Goal: Task Accomplishment & Management: Manage account settings

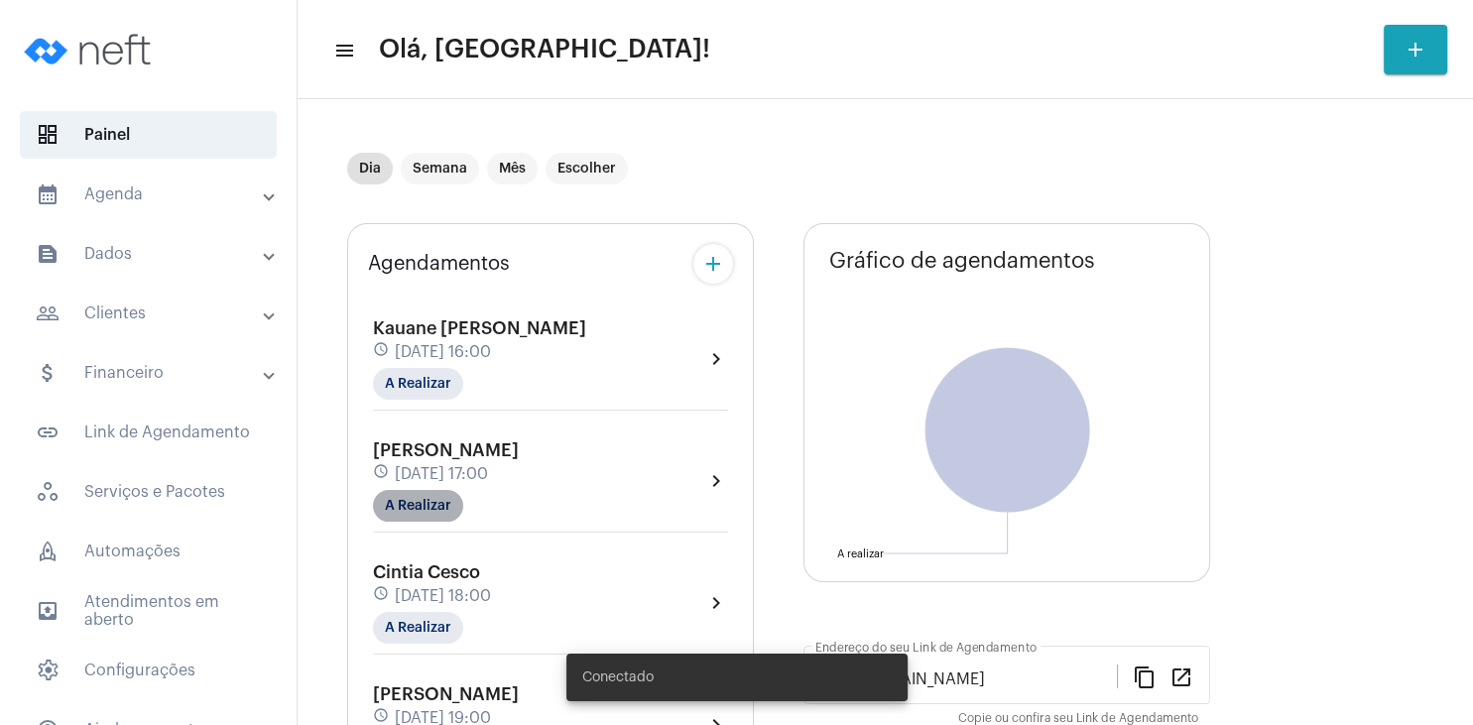
click at [425, 504] on mat-chip "A Realizar" at bounding box center [418, 506] width 90 height 32
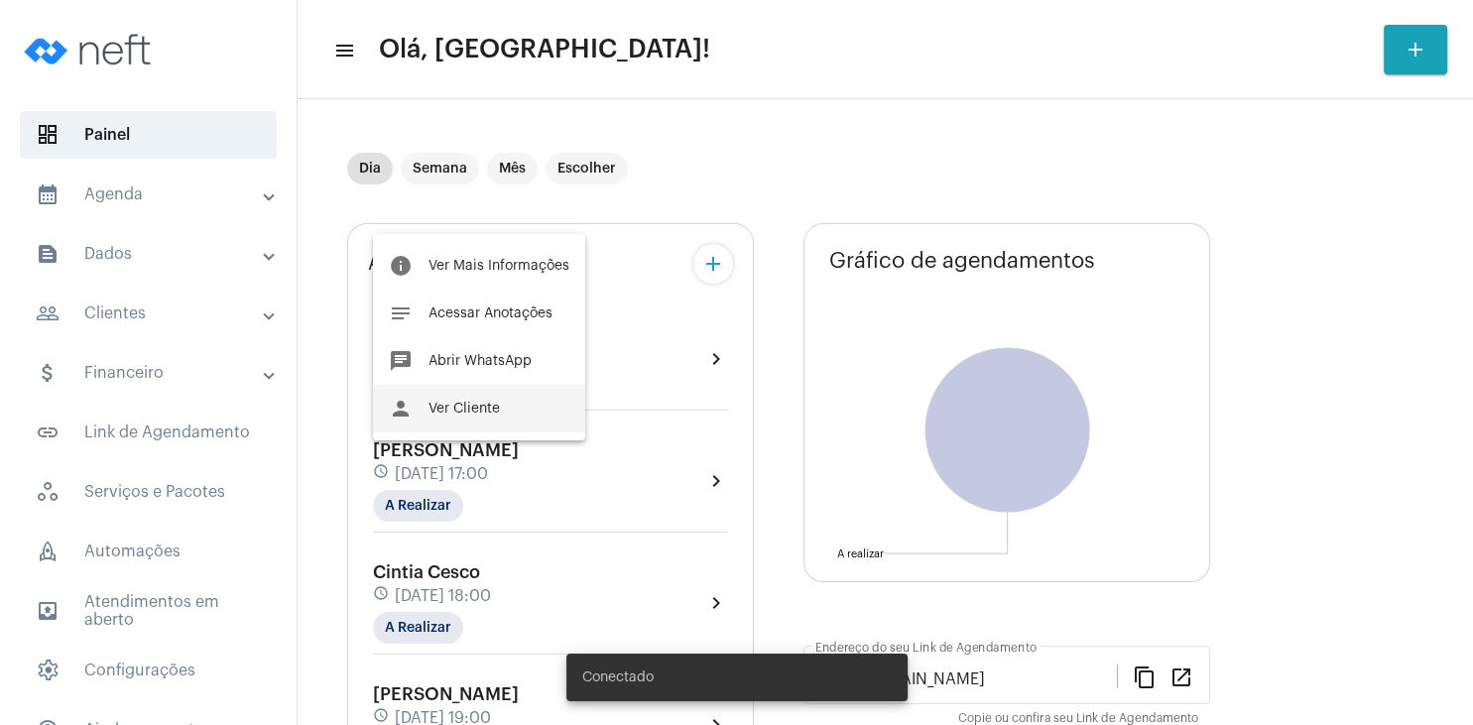
click at [478, 415] on span "Ver Cliente" at bounding box center [463, 409] width 71 height 14
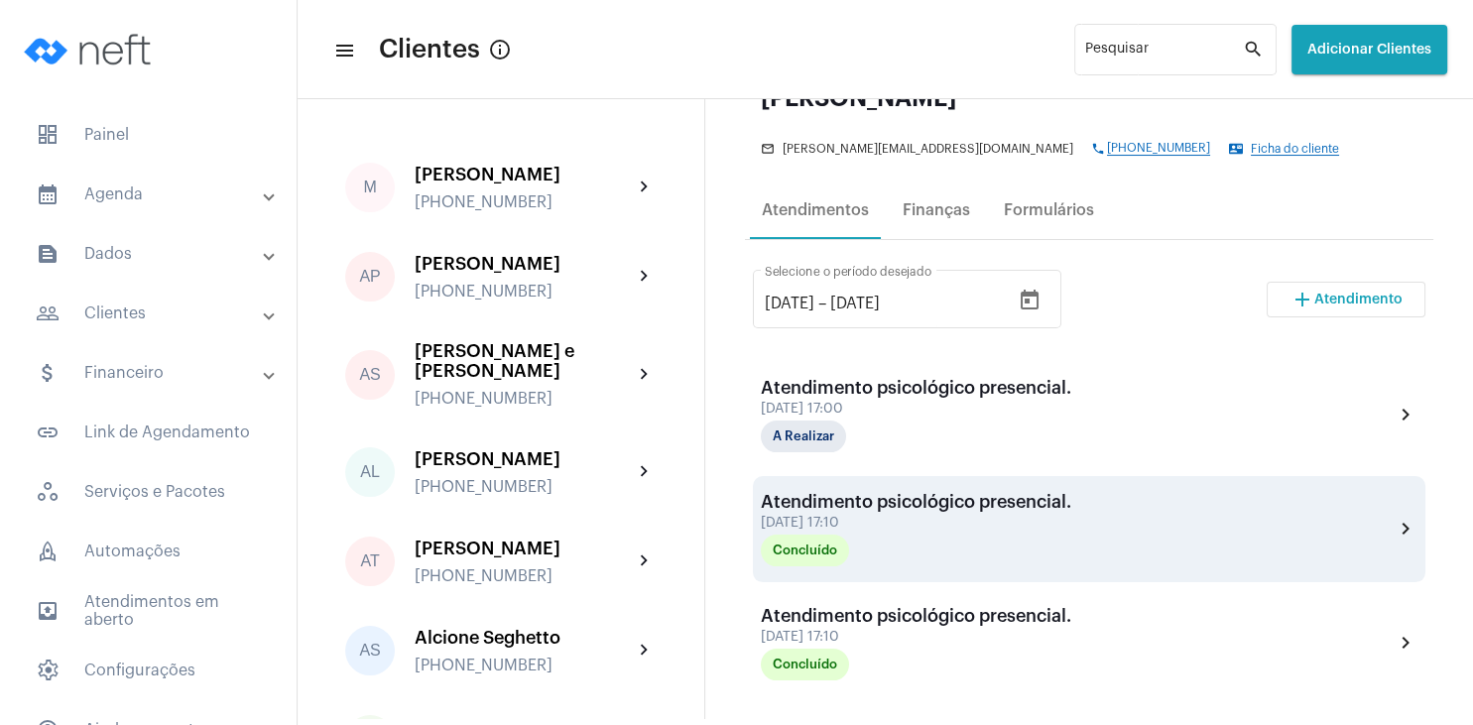
scroll to position [286, 0]
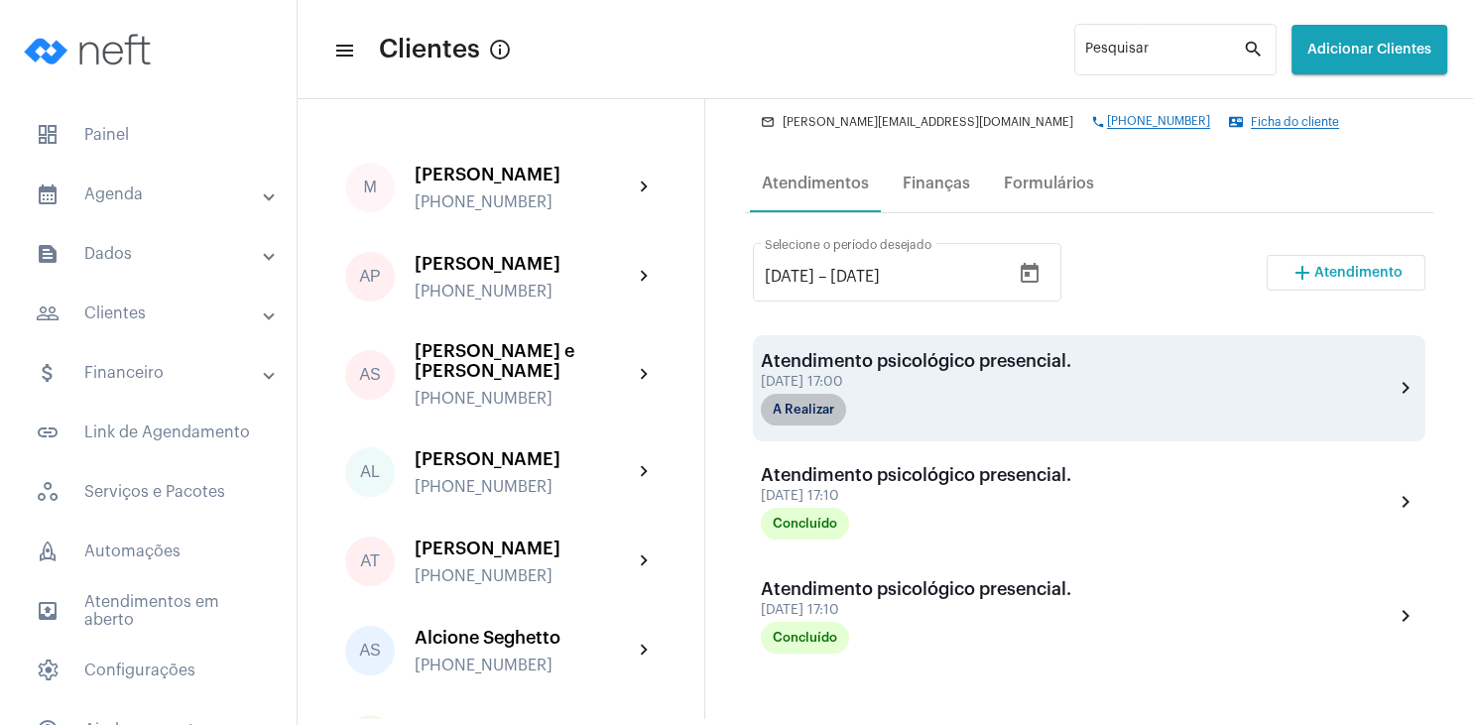
click at [820, 414] on mat-chip "A Realizar" at bounding box center [803, 410] width 85 height 32
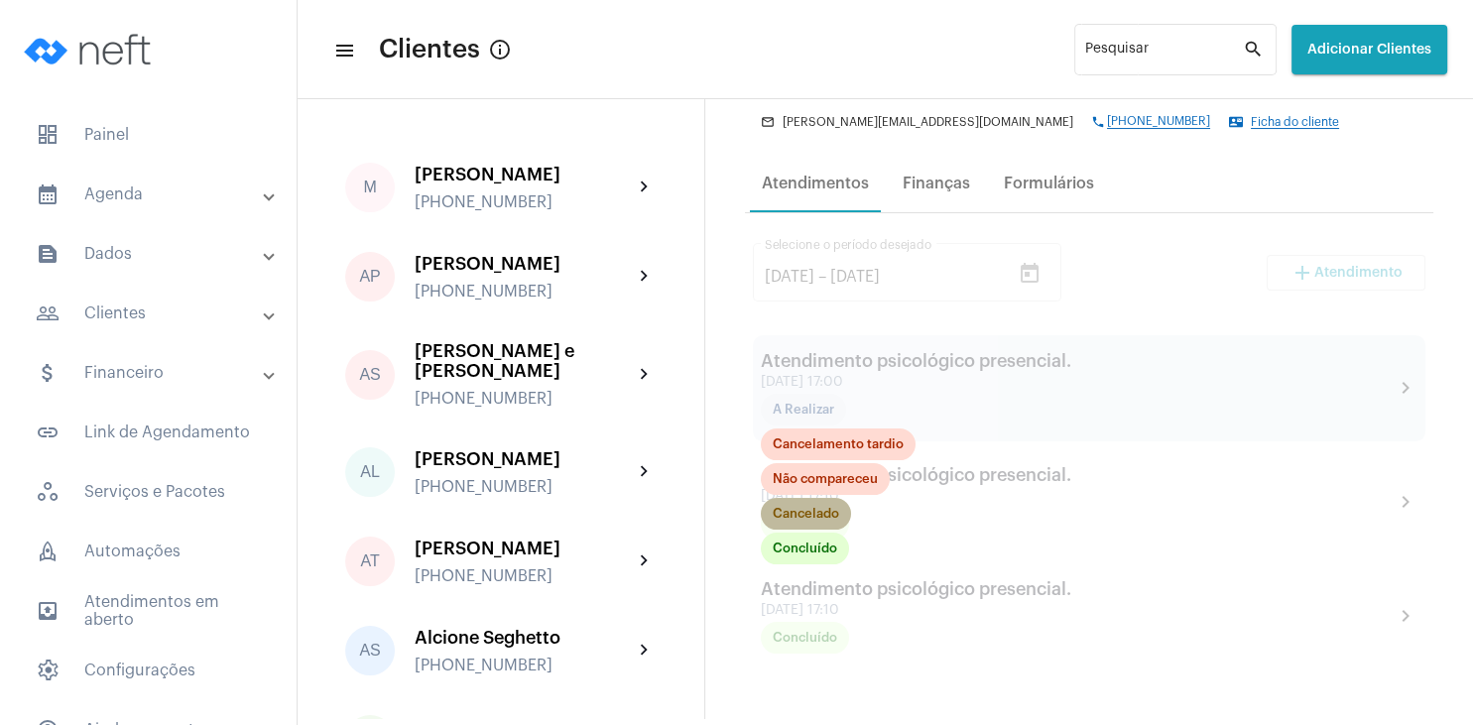
click at [809, 513] on mat-chip "Cancelado" at bounding box center [806, 514] width 90 height 32
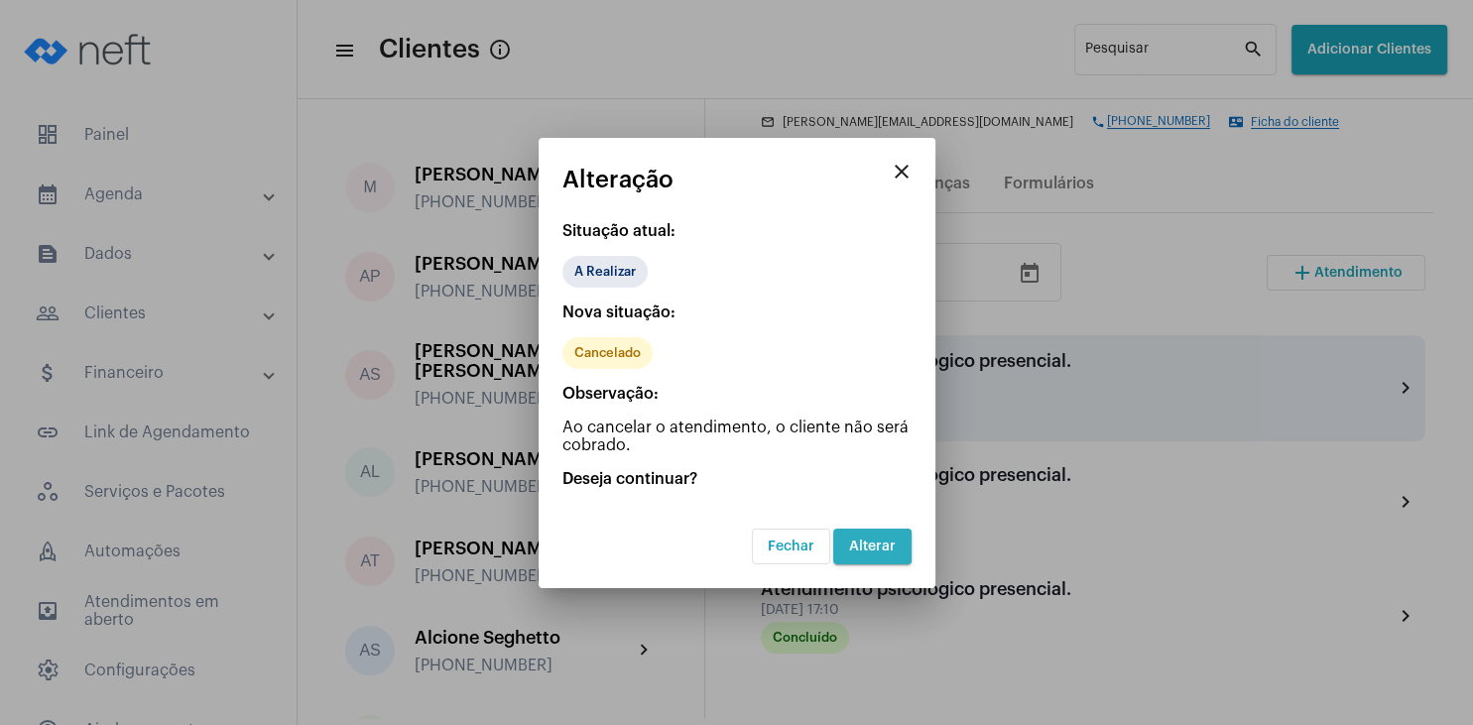
click at [872, 542] on span "Alterar" at bounding box center [872, 547] width 47 height 14
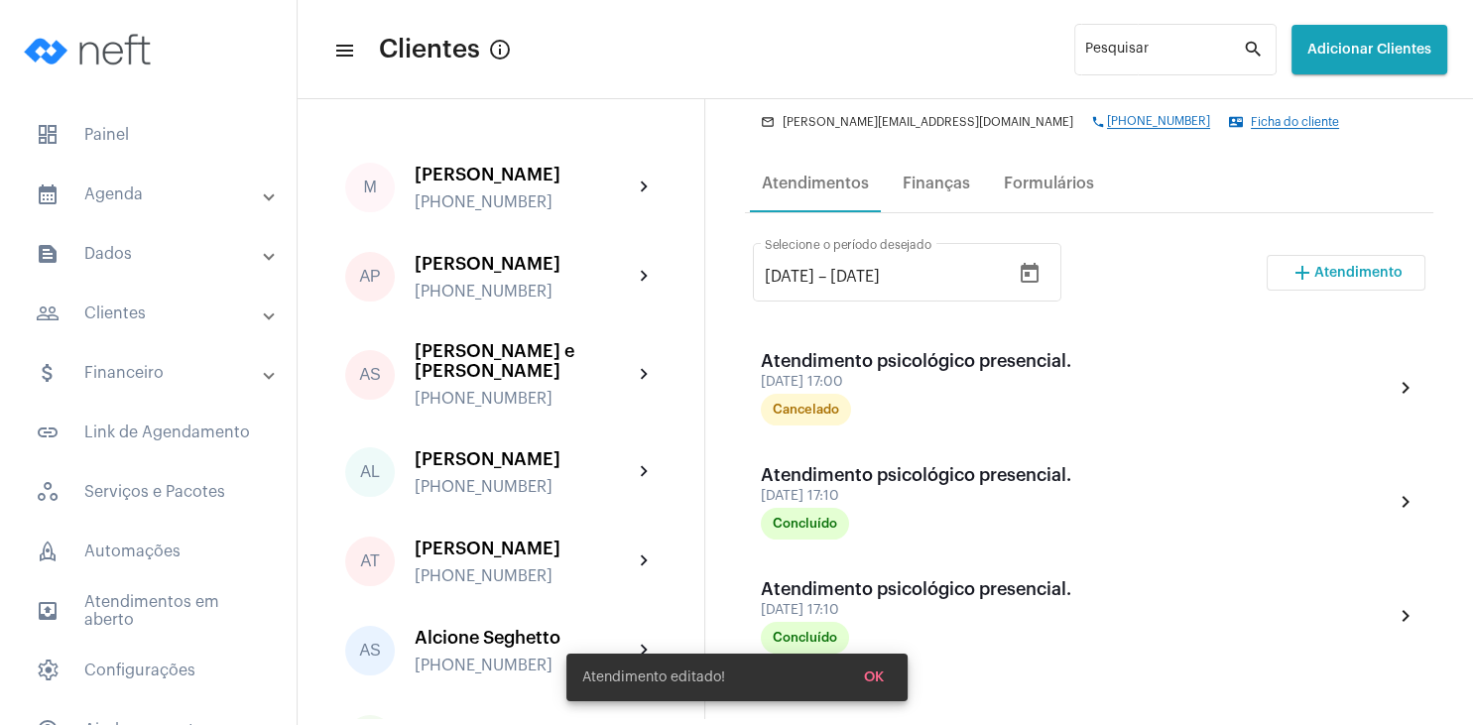
click at [1351, 278] on span "Atendimento" at bounding box center [1358, 273] width 88 height 14
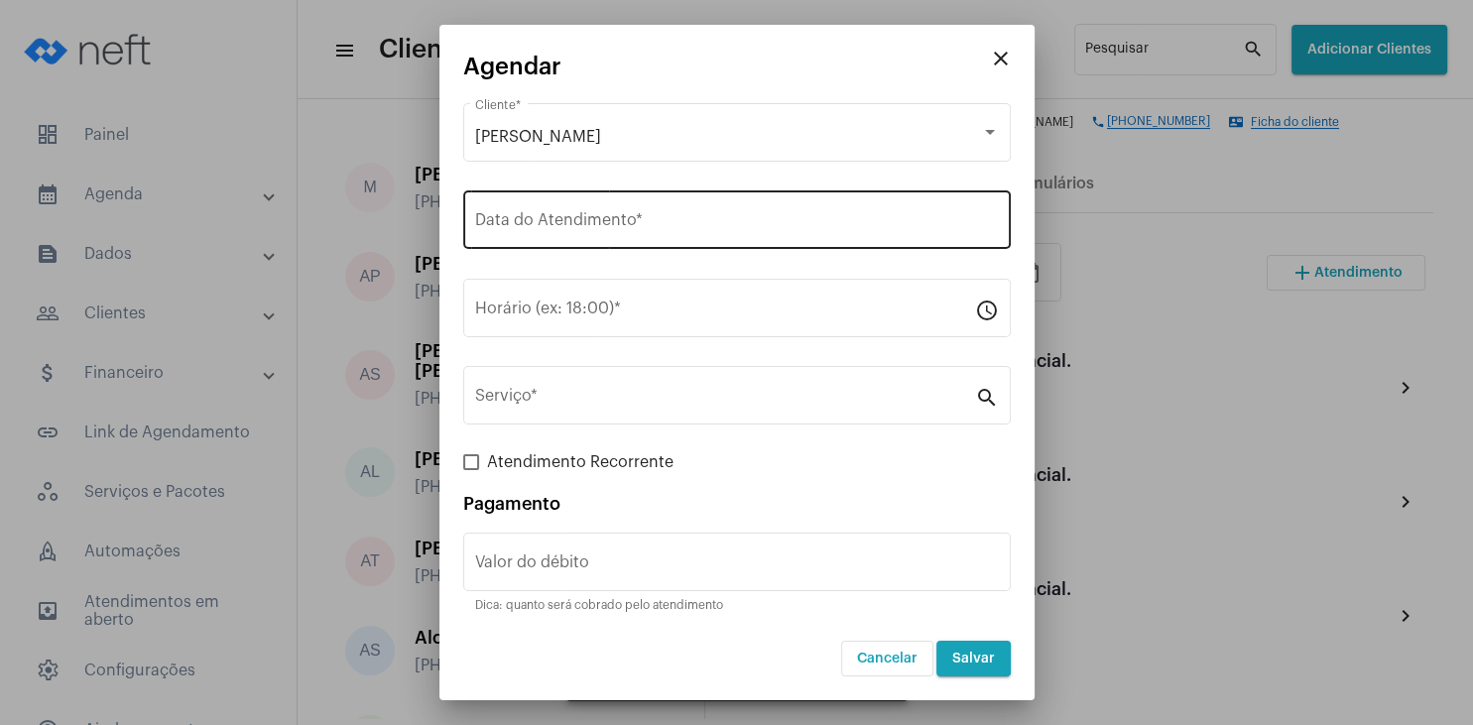
click at [604, 208] on div "Data do Atendimento *" at bounding box center [737, 217] width 524 height 62
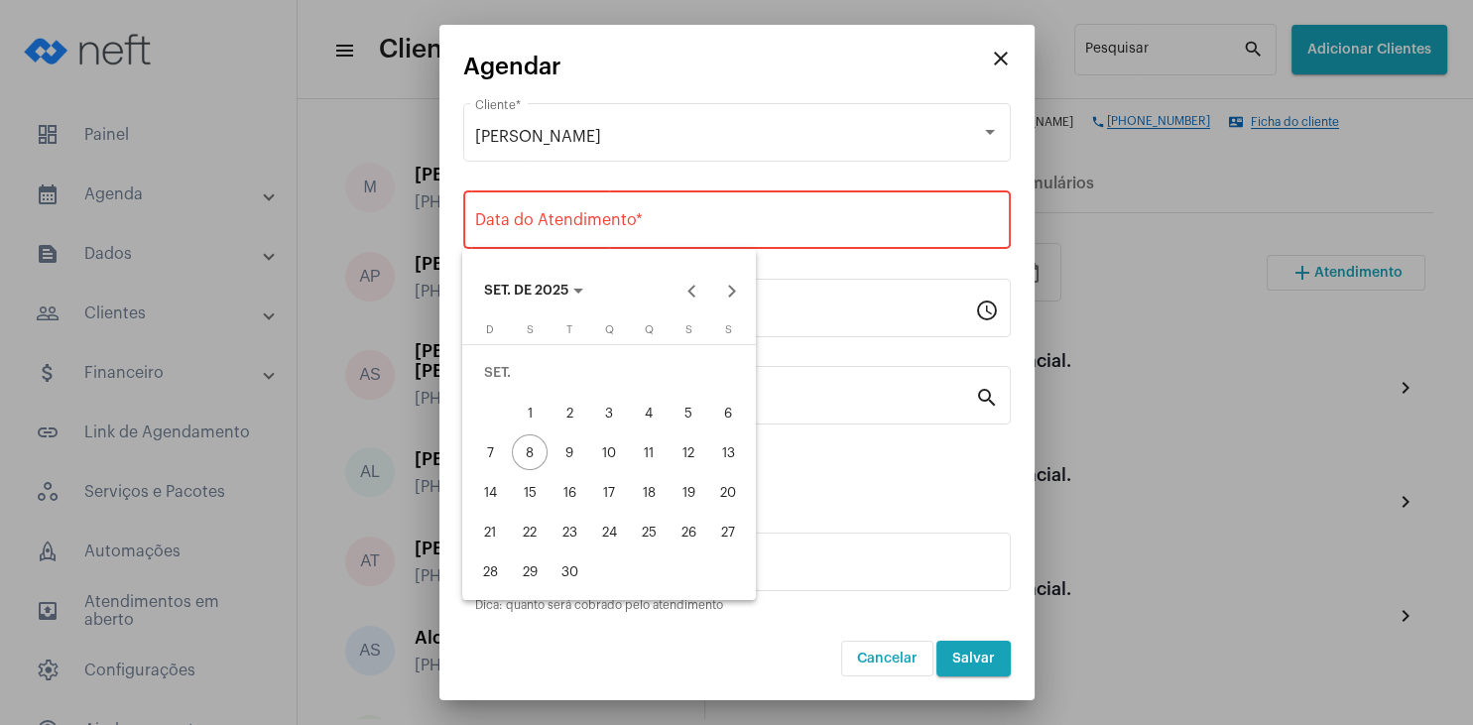
click at [532, 538] on div "22" at bounding box center [530, 532] width 36 height 36
type input "[DATE]"
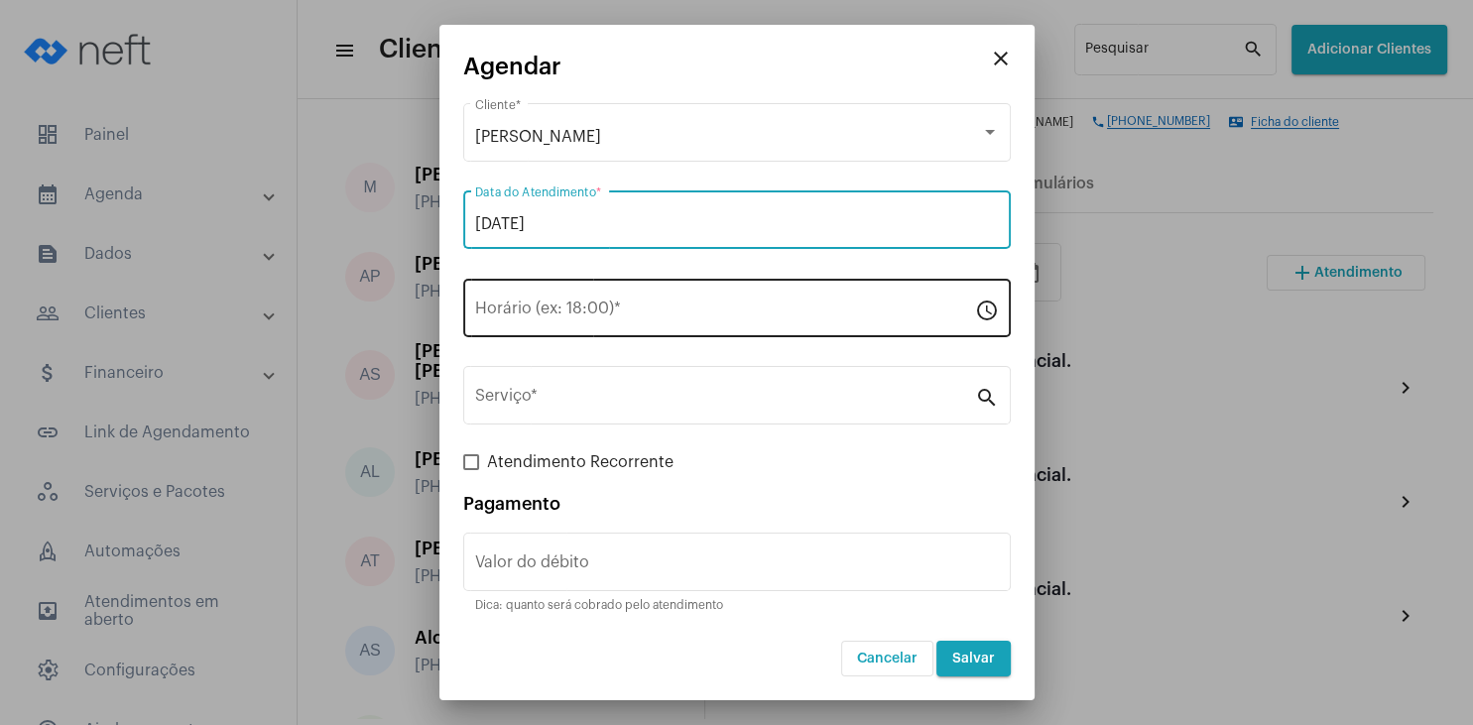
click at [547, 326] on div "Horário (ex: 18:00) *" at bounding box center [725, 306] width 500 height 62
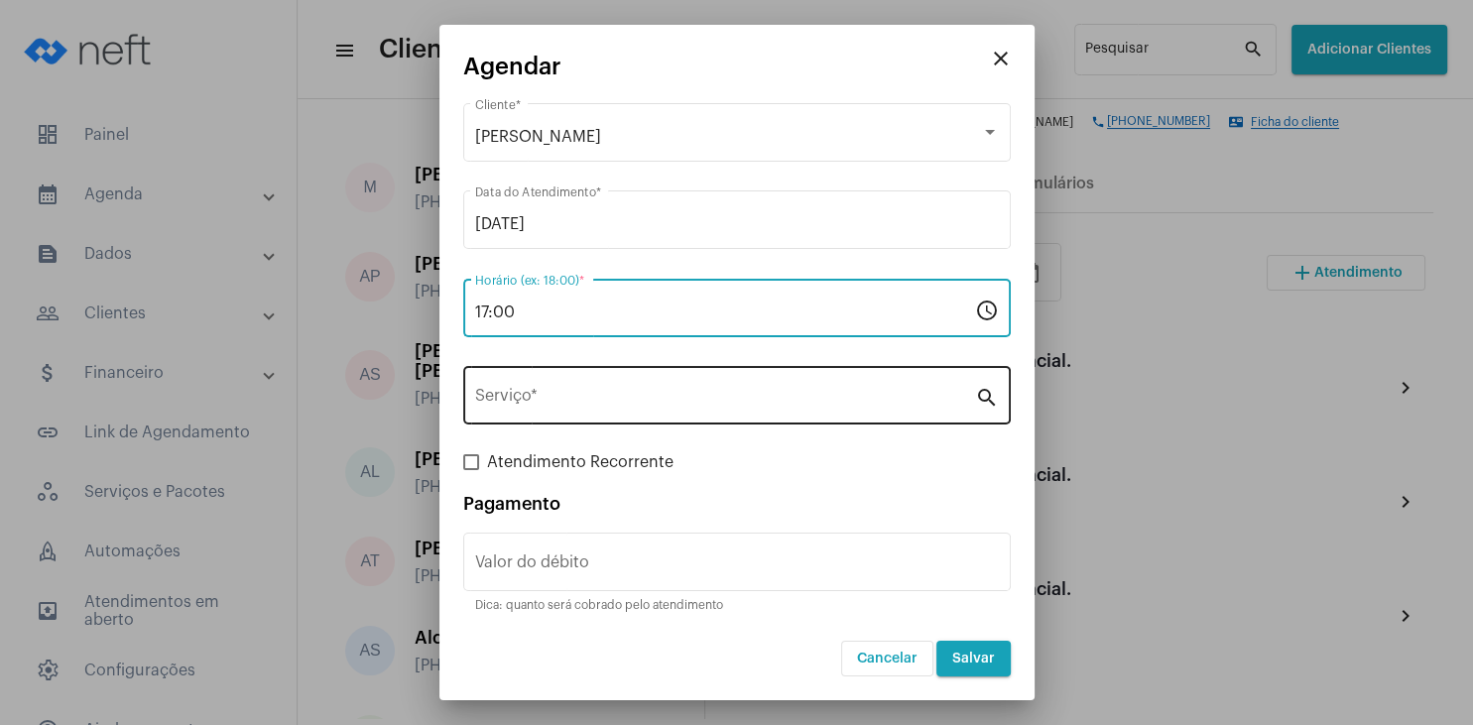
type input "17:00"
click at [553, 378] on div "Serviço *" at bounding box center [725, 393] width 500 height 62
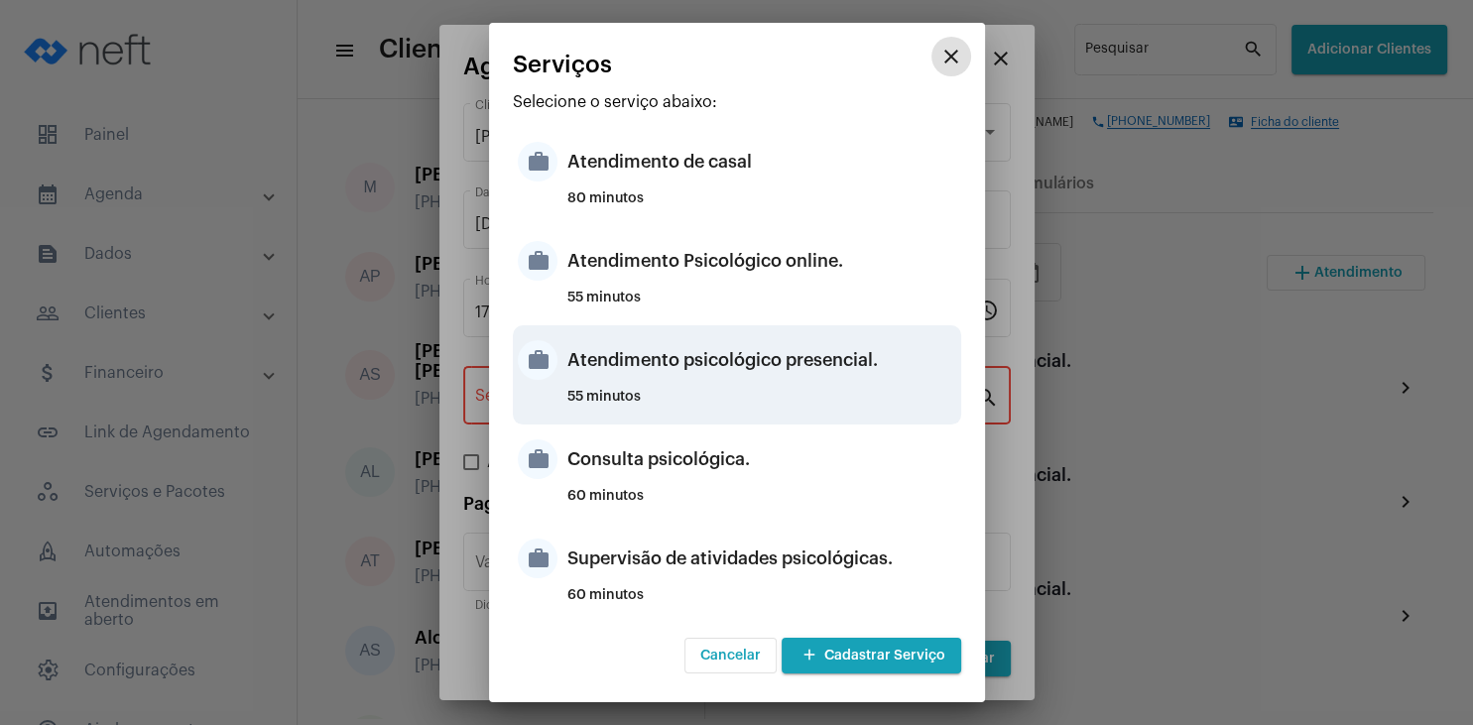
click at [836, 373] on div "Atendimento psicológico presencial." at bounding box center [761, 360] width 389 height 60
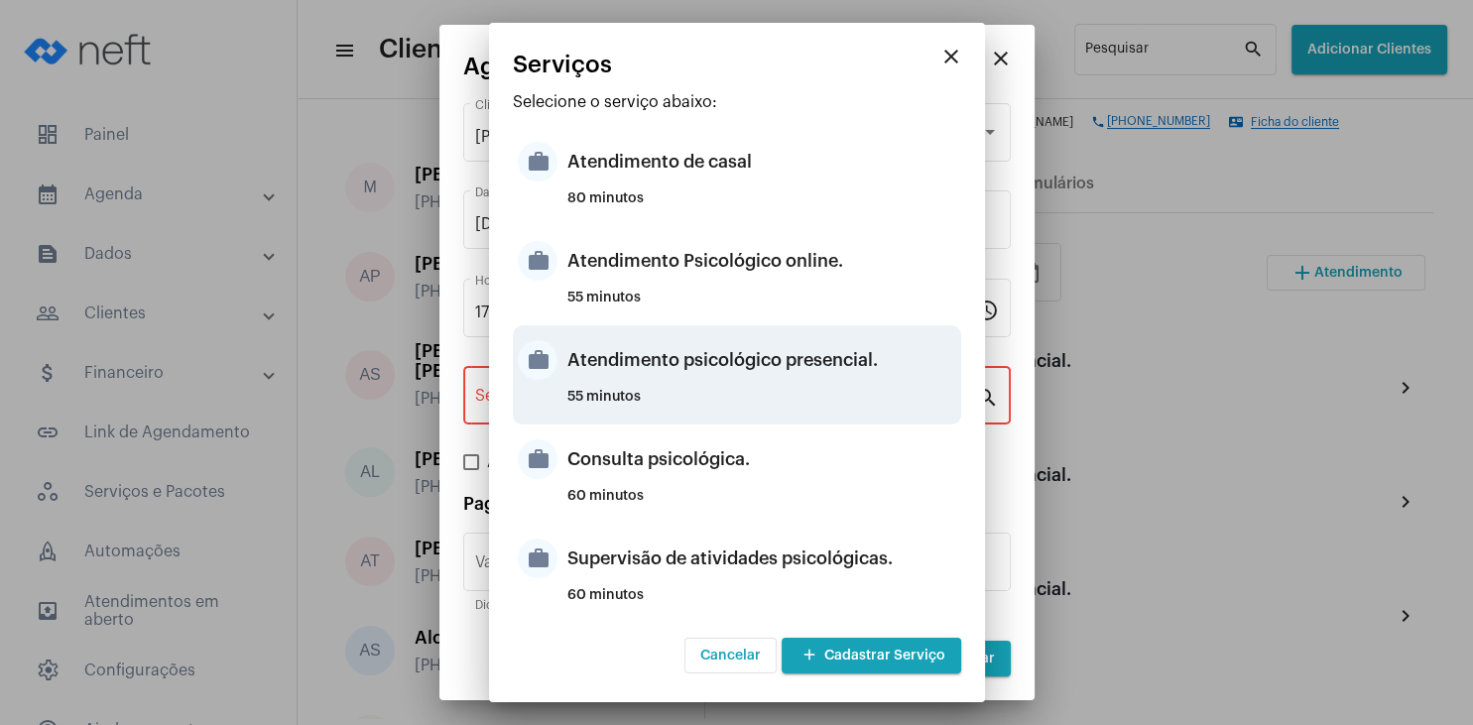
type input "Atendimento psicológico presencial."
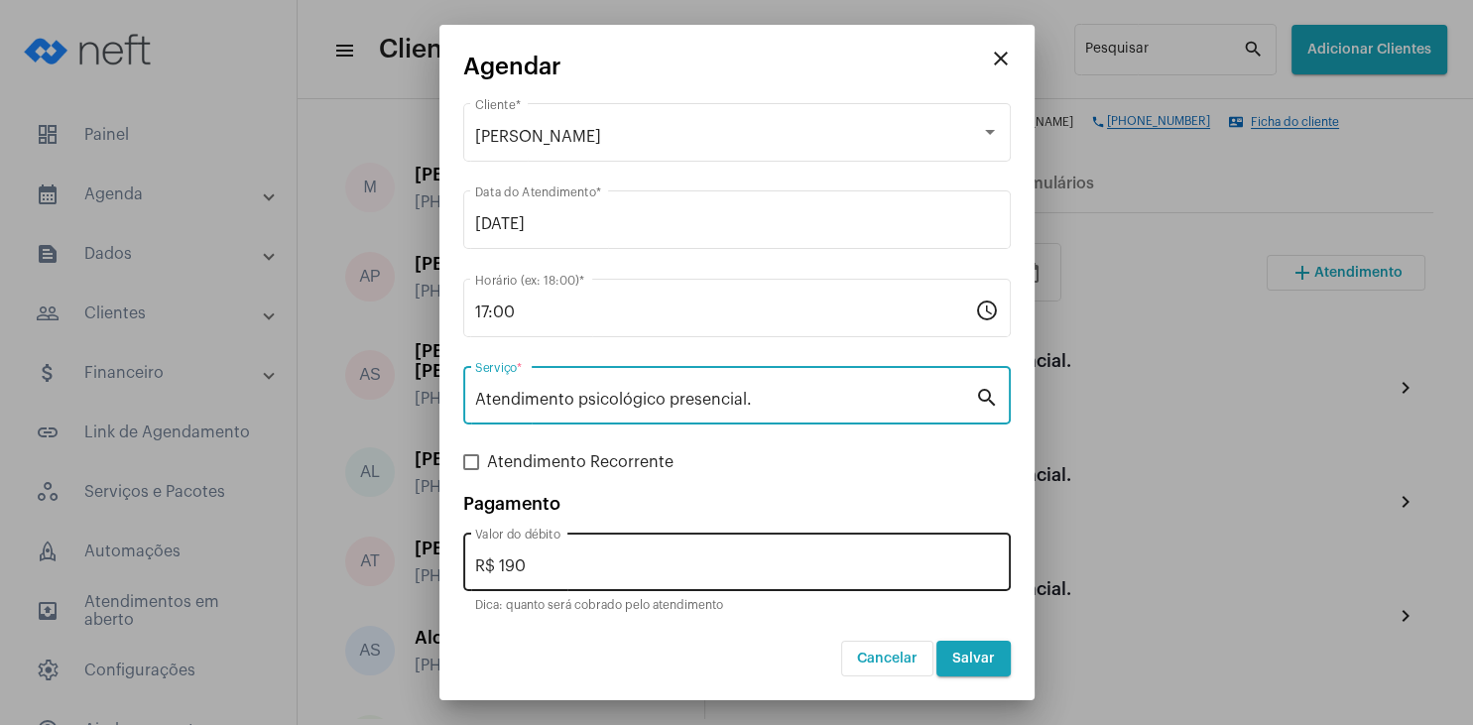
click at [654, 555] on div "R$ 190 Valor do débito" at bounding box center [737, 560] width 524 height 62
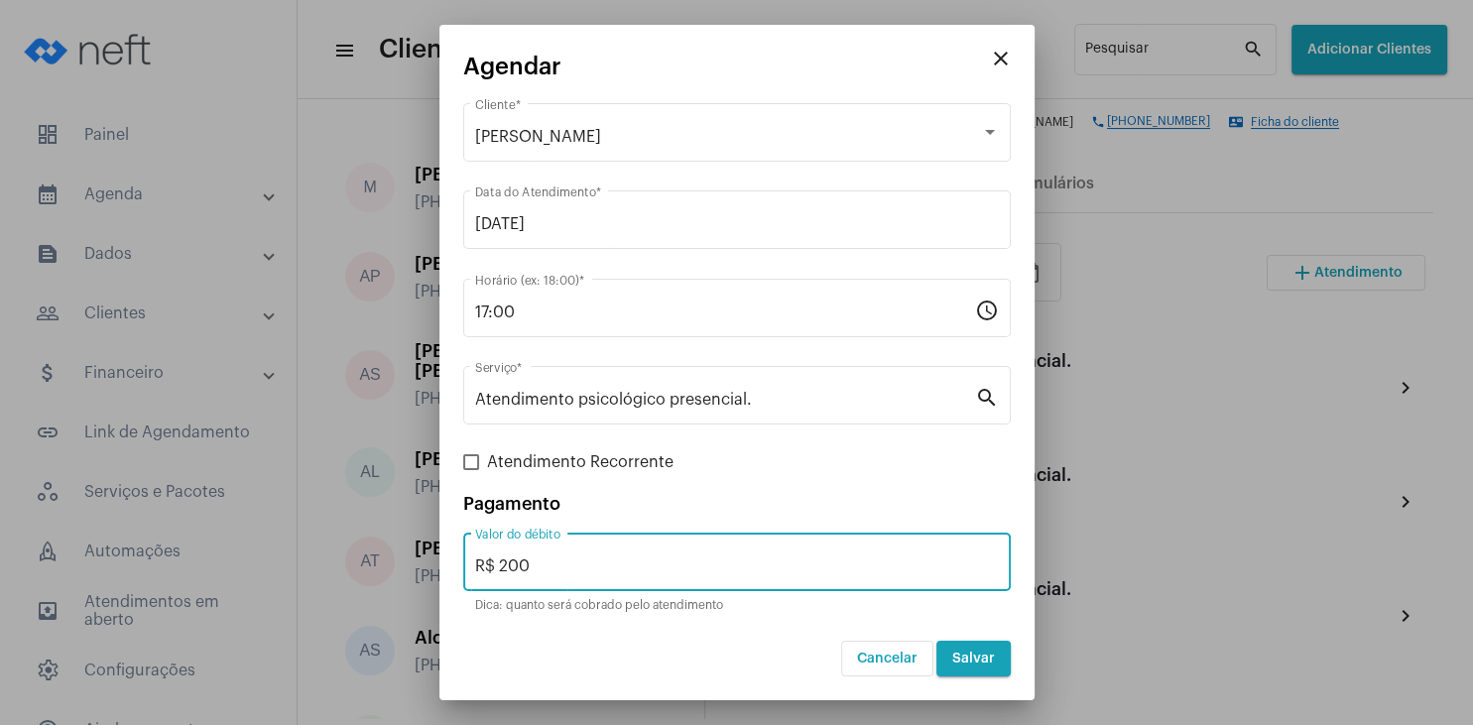
type input "R$ 200"
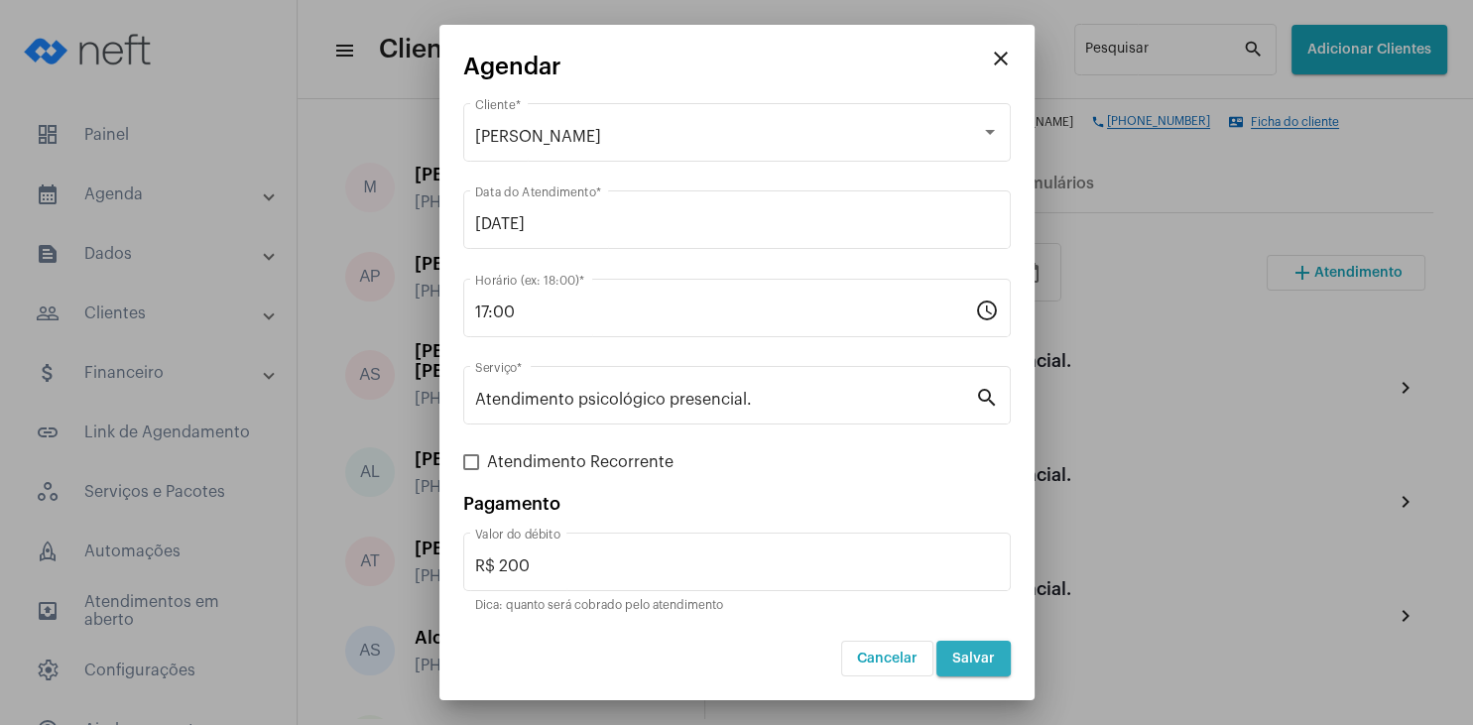
click at [965, 649] on button "Salvar" at bounding box center [973, 659] width 74 height 36
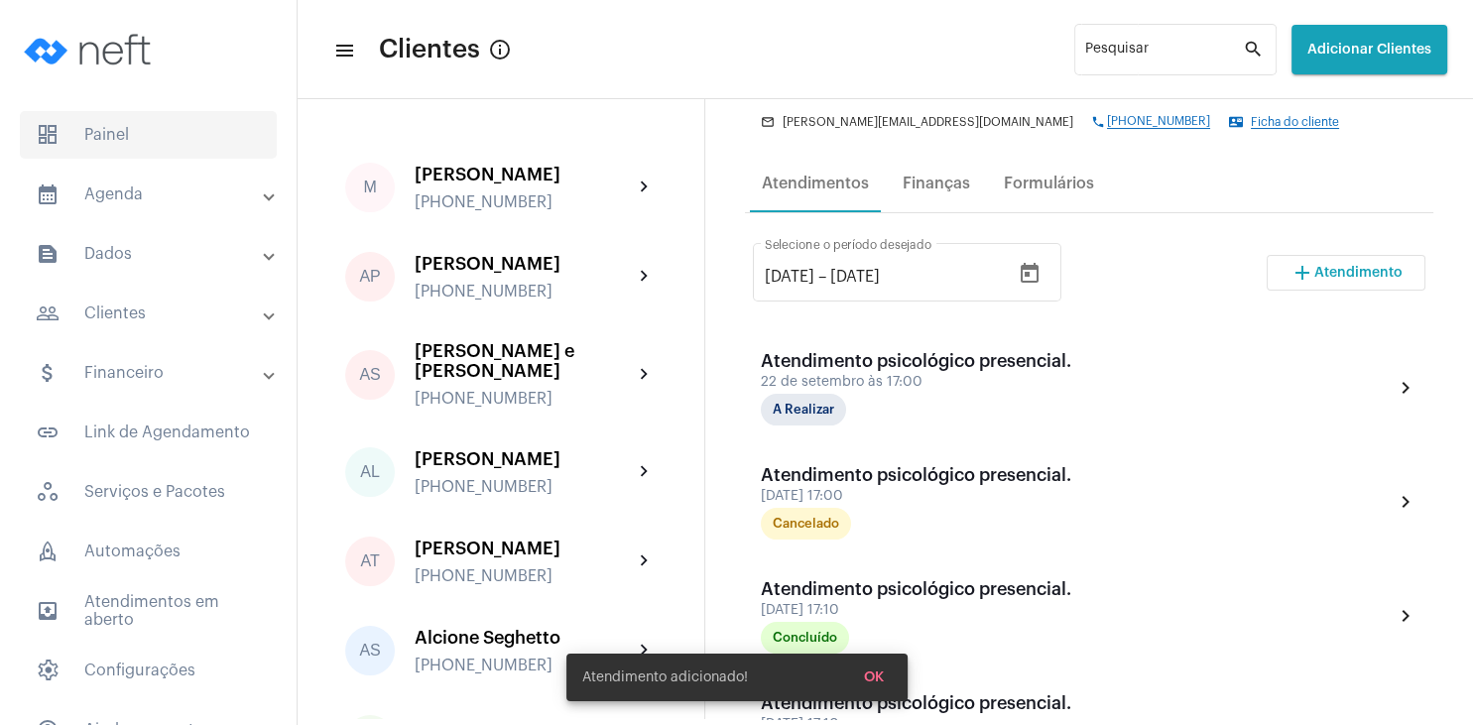
click at [79, 135] on span "dashboard Painel" at bounding box center [148, 135] width 257 height 48
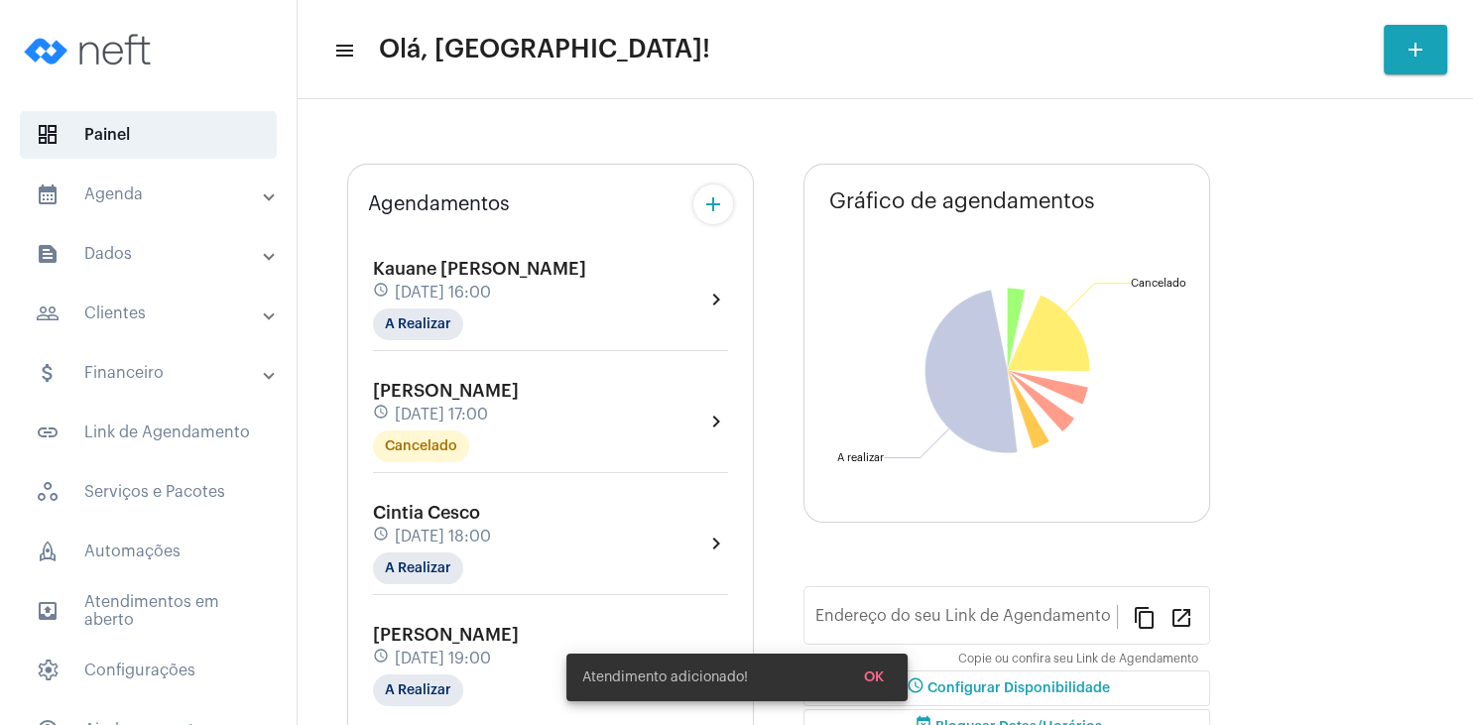
type input "[URL][DOMAIN_NAME]"
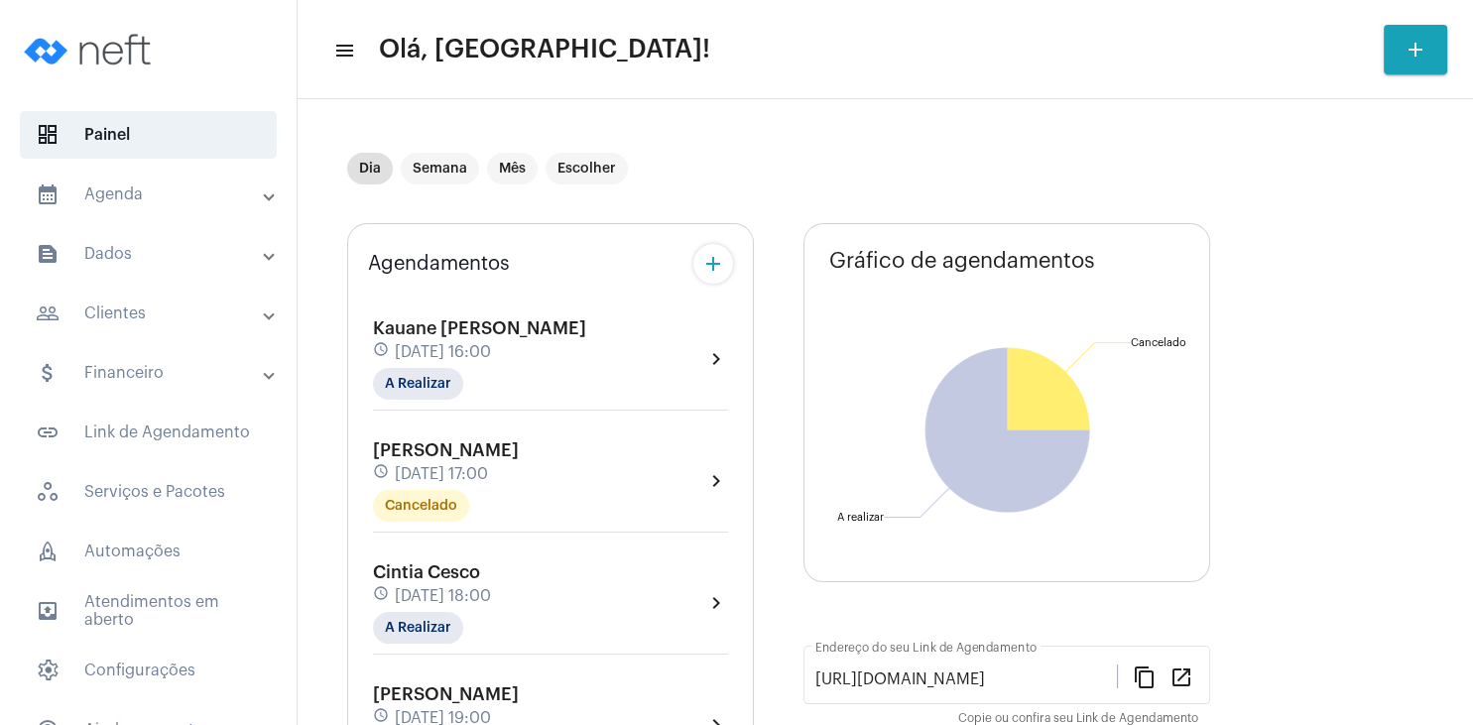
scroll to position [95, 0]
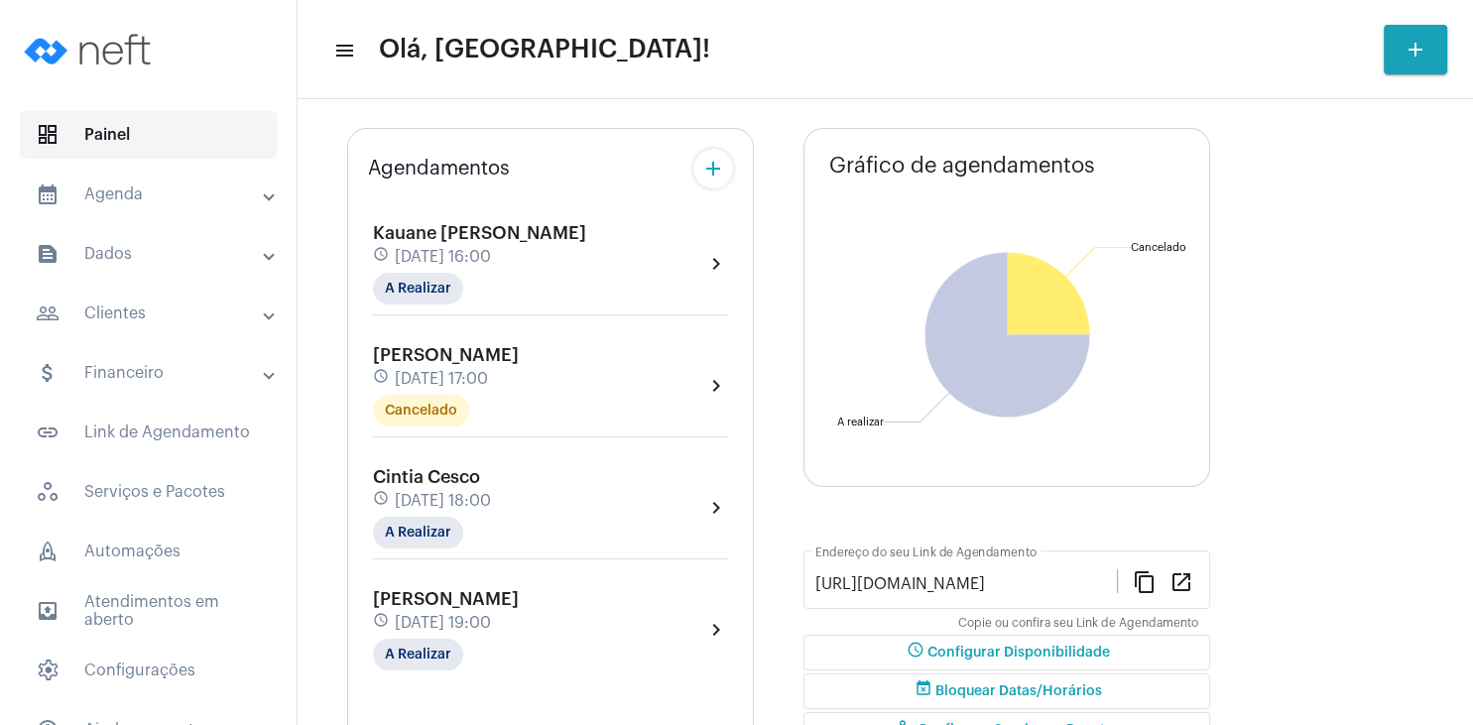
click at [161, 134] on span "dashboard Painel" at bounding box center [148, 135] width 257 height 48
